Goal: Task Accomplishment & Management: Use online tool/utility

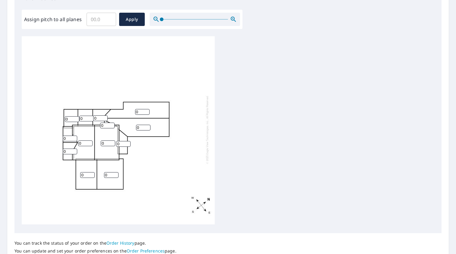
scroll to position [184, 0]
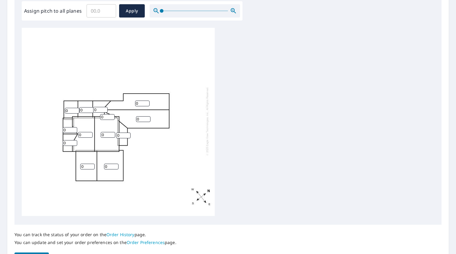
click at [112, 167] on input "0" at bounding box center [111, 167] width 14 height 6
drag, startPoint x: 112, startPoint y: 167, endPoint x: 102, endPoint y: 167, distance: 9.7
click at [102, 167] on div "0 0 0 0 0 0 0 0 0 0 0 0 0" at bounding box center [118, 121] width 193 height 190
type input "5"
drag, startPoint x: 86, startPoint y: 168, endPoint x: 79, endPoint y: 168, distance: 6.3
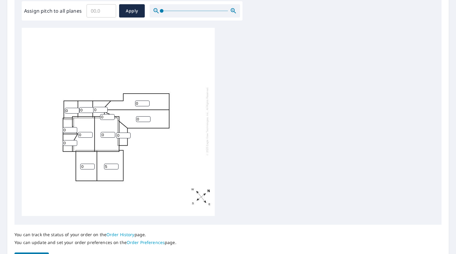
click at [79, 168] on div "0 0 0 5 0 0 0 0 0 0 0 0 0" at bounding box center [118, 121] width 193 height 190
type input "5"
drag, startPoint x: 110, startPoint y: 167, endPoint x: 95, endPoint y: 167, distance: 14.8
click at [95, 167] on div "0 0 0 5 0 5 0 0 0 0 0 0 0" at bounding box center [118, 121] width 193 height 190
drag, startPoint x: 141, startPoint y: 119, endPoint x: 130, endPoint y: 119, distance: 11.2
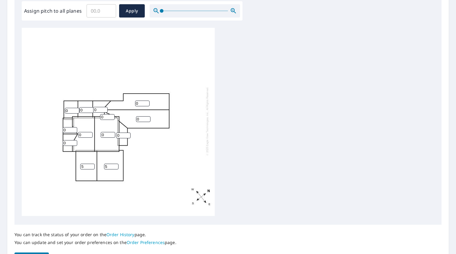
click at [130, 119] on div "0 0 0 5 0 5 0 0 0 0 0 0 0" at bounding box center [118, 121] width 193 height 190
type input "5"
drag, startPoint x: 140, startPoint y: 102, endPoint x: 127, endPoint y: 102, distance: 13.3
click at [127, 102] on div "5 0 0 5 0 5 0 0 0 0 0 0 0" at bounding box center [118, 121] width 193 height 190
type input "5"
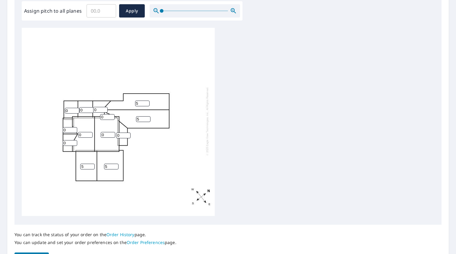
drag, startPoint x: 106, startPoint y: 116, endPoint x: 94, endPoint y: 115, distance: 11.8
click at [94, 115] on div "5 5 0 5 0 5 0 0 0 0 0 0 0" at bounding box center [118, 121] width 193 height 190
type input "3"
drag, startPoint x: 97, startPoint y: 108, endPoint x: 91, endPoint y: 109, distance: 6.0
click at [91, 109] on input "0" at bounding box center [86, 110] width 14 height 6
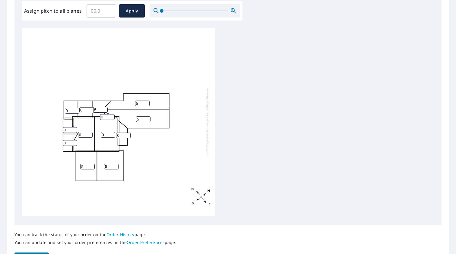
type input "5"
drag, startPoint x: 84, startPoint y: 110, endPoint x: 70, endPoint y: 110, distance: 13.9
click at [70, 110] on div "5 5 0 5 0 5 0 0 5 0 0 0 3" at bounding box center [118, 121] width 193 height 190
type input "5"
drag, startPoint x: 67, startPoint y: 112, endPoint x: 62, endPoint y: 112, distance: 5.4
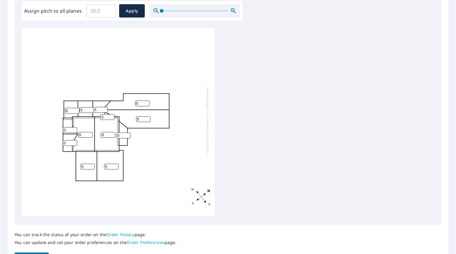
click at [62, 112] on div "5 5 0 5 0 5 0 5 5 0 0 0 3" at bounding box center [118, 121] width 193 height 190
type input "3"
drag, startPoint x: 69, startPoint y: 131, endPoint x: 58, endPoint y: 131, distance: 11.2
click at [59, 131] on div "5 5 0 5 0 5 3 5 5 0 0 0 3" at bounding box center [118, 121] width 193 height 190
type input "6"
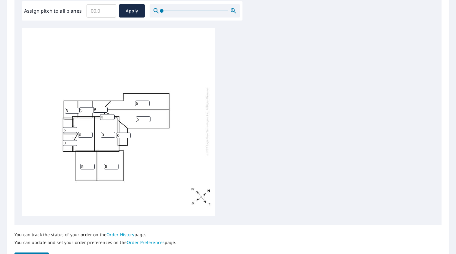
drag, startPoint x: 66, startPoint y: 143, endPoint x: 62, endPoint y: 143, distance: 3.3
click at [63, 143] on input "0" at bounding box center [70, 143] width 14 height 6
type input "6"
drag, startPoint x: 84, startPoint y: 135, endPoint x: 75, endPoint y: 135, distance: 9.1
click at [75, 135] on div "5 5 0 5 0 5 3 5 5 0 6 6 3" at bounding box center [118, 121] width 193 height 190
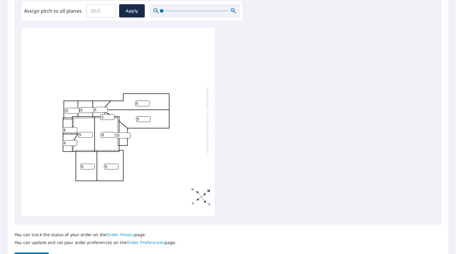
type input "5"
drag, startPoint x: 106, startPoint y: 134, endPoint x: 99, endPoint y: 134, distance: 6.6
click at [99, 134] on div "5 5 0 5 5 5 3 5 5 0 6 6 3" at bounding box center [118, 121] width 193 height 190
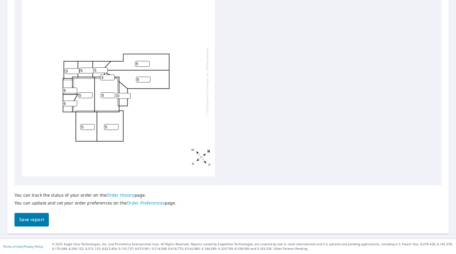
scroll to position [224, 0]
type input "5"
drag, startPoint x: 121, startPoint y: 97, endPoint x: 114, endPoint y: 97, distance: 6.3
click at [114, 97] on input "5" at bounding box center [108, 96] width 14 height 6
type input "5"
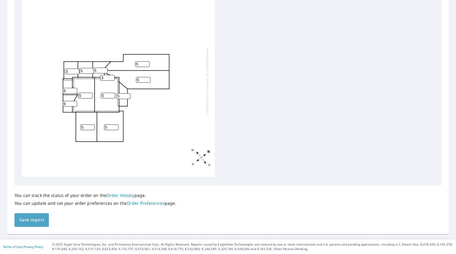
click at [24, 222] on span "Save report" at bounding box center [31, 220] width 25 height 8
